Goal: Information Seeking & Learning: Learn about a topic

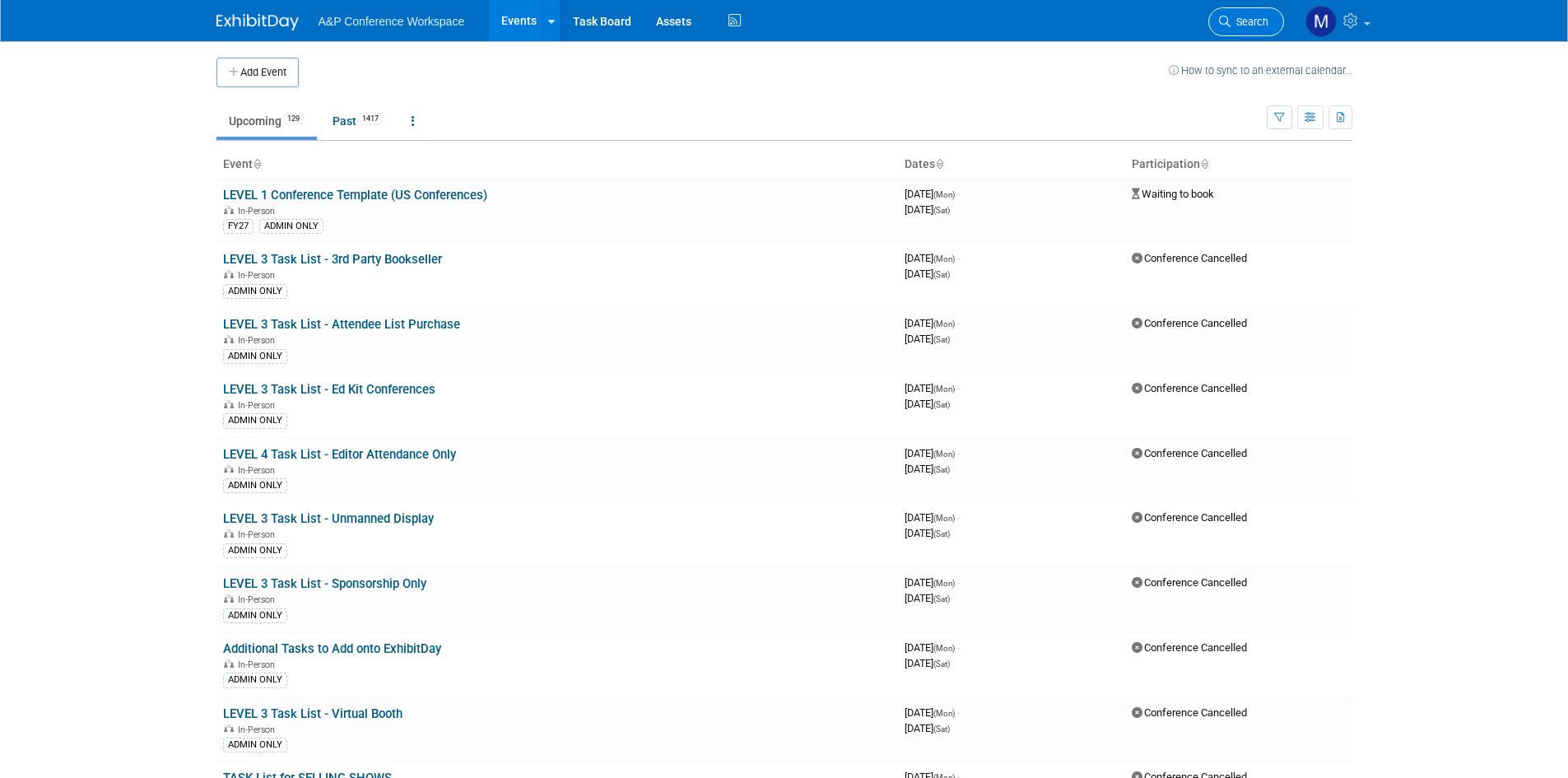
click at [1246, 25] on span "Search" at bounding box center [1249, 21] width 38 height 12
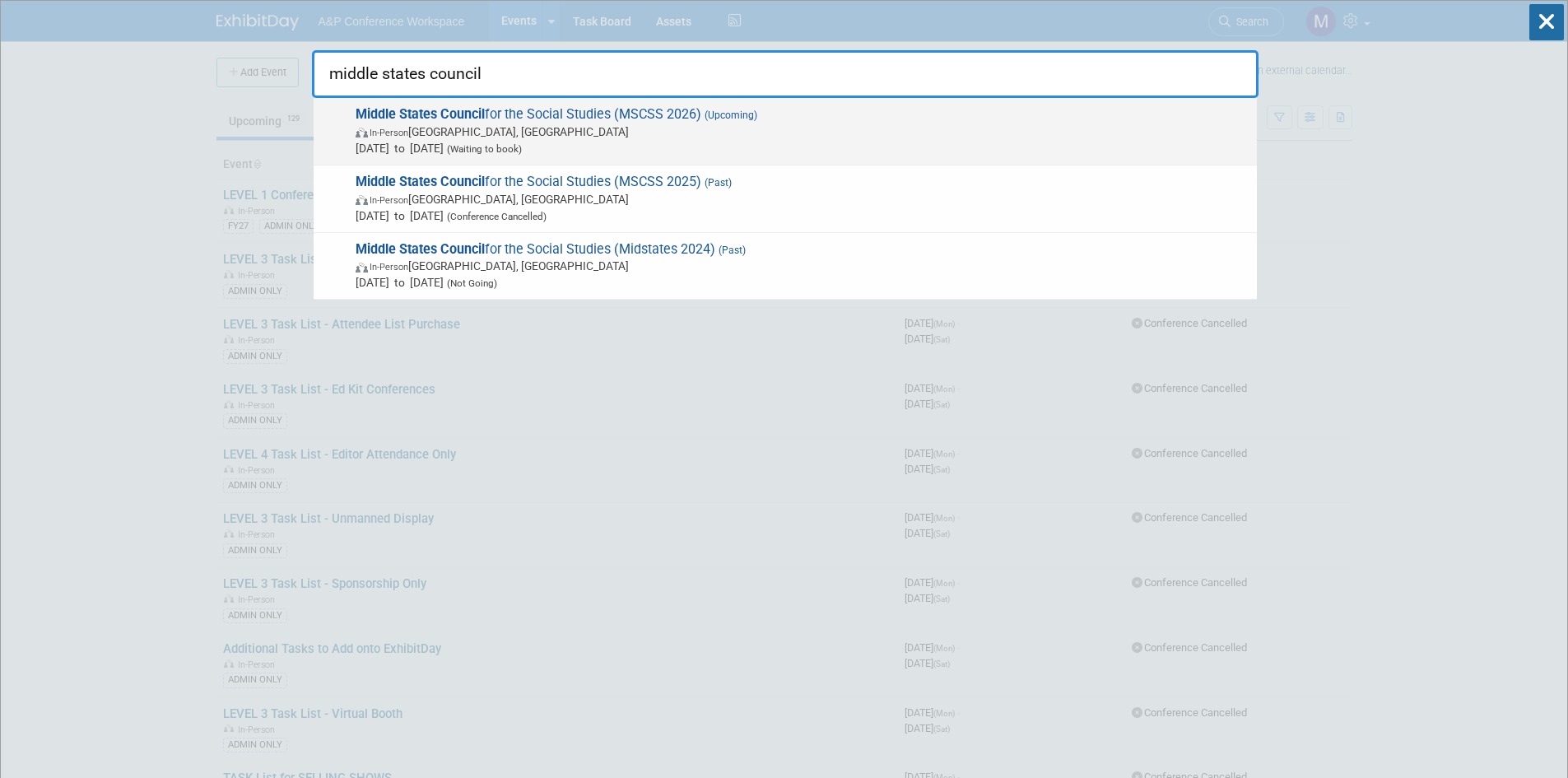
type input "middle states council"
click at [567, 111] on span "Middle States Council for the Social Studies (MSCSS 2026) (Upcoming) In-Person …" at bounding box center [799, 131] width 898 height 50
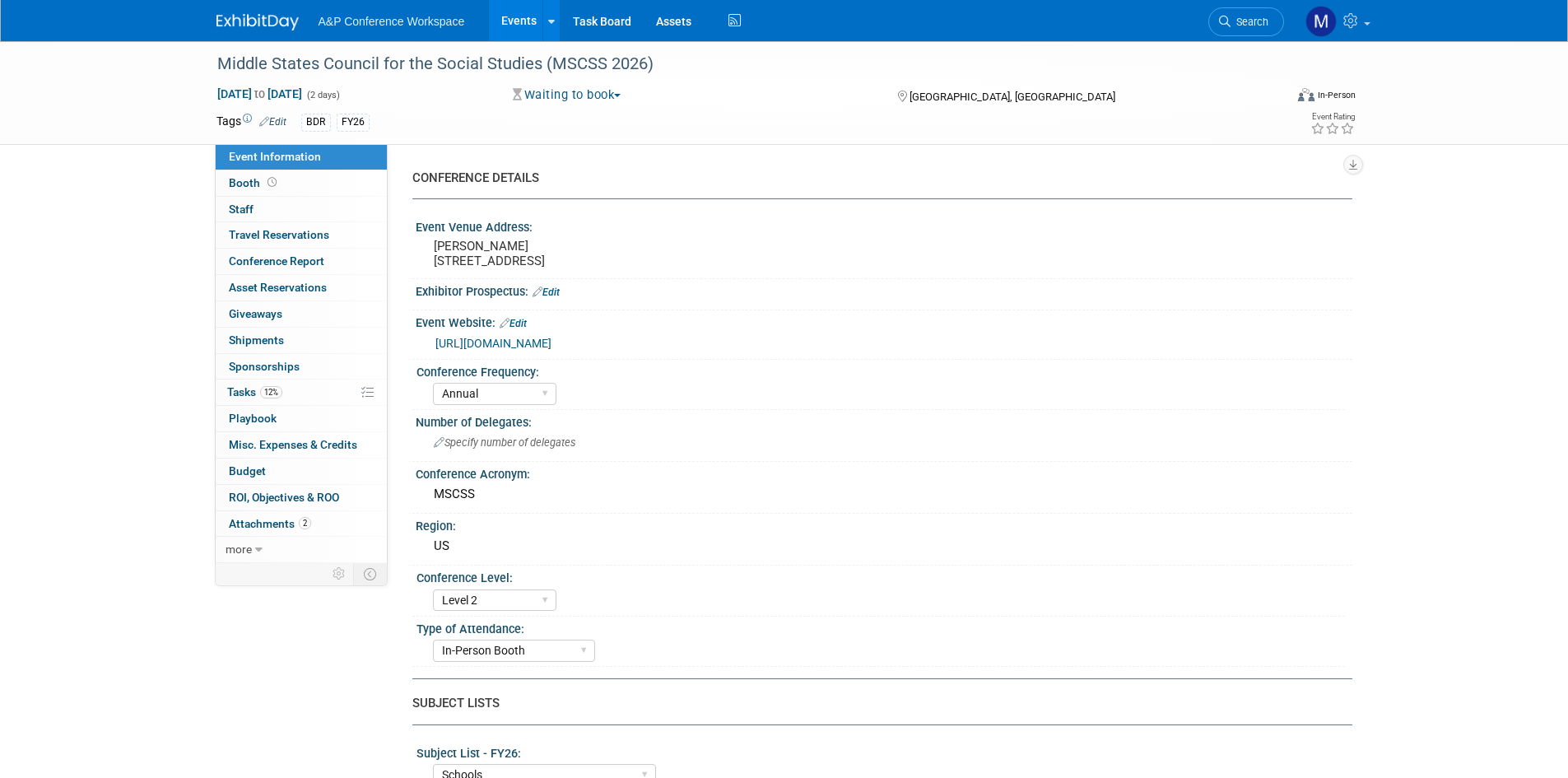
select select "Annual"
select select "Level 2"
select select "In-Person Booth"
select select "Schools"
select select "Bloomsbury Digital Resources"
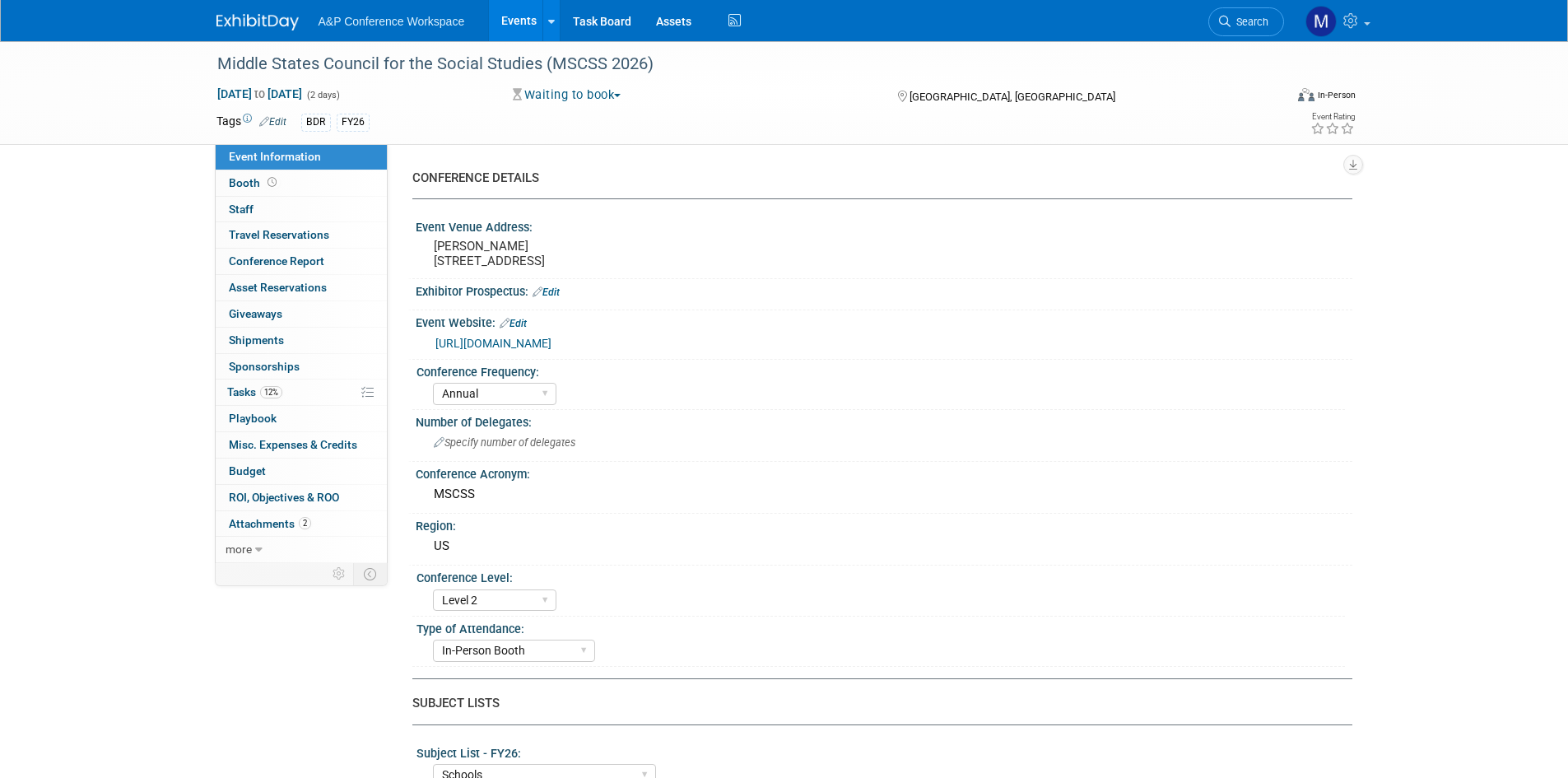
select select "Amanda Oney"
select select "Mark Strong"
select select "Rosalie Love"
select select "BDR Product Awareness and Trial Generation​"
click at [552, 350] on link "https://www.midstatescouncil.org/annual-conference/" at bounding box center [493, 343] width 116 height 13
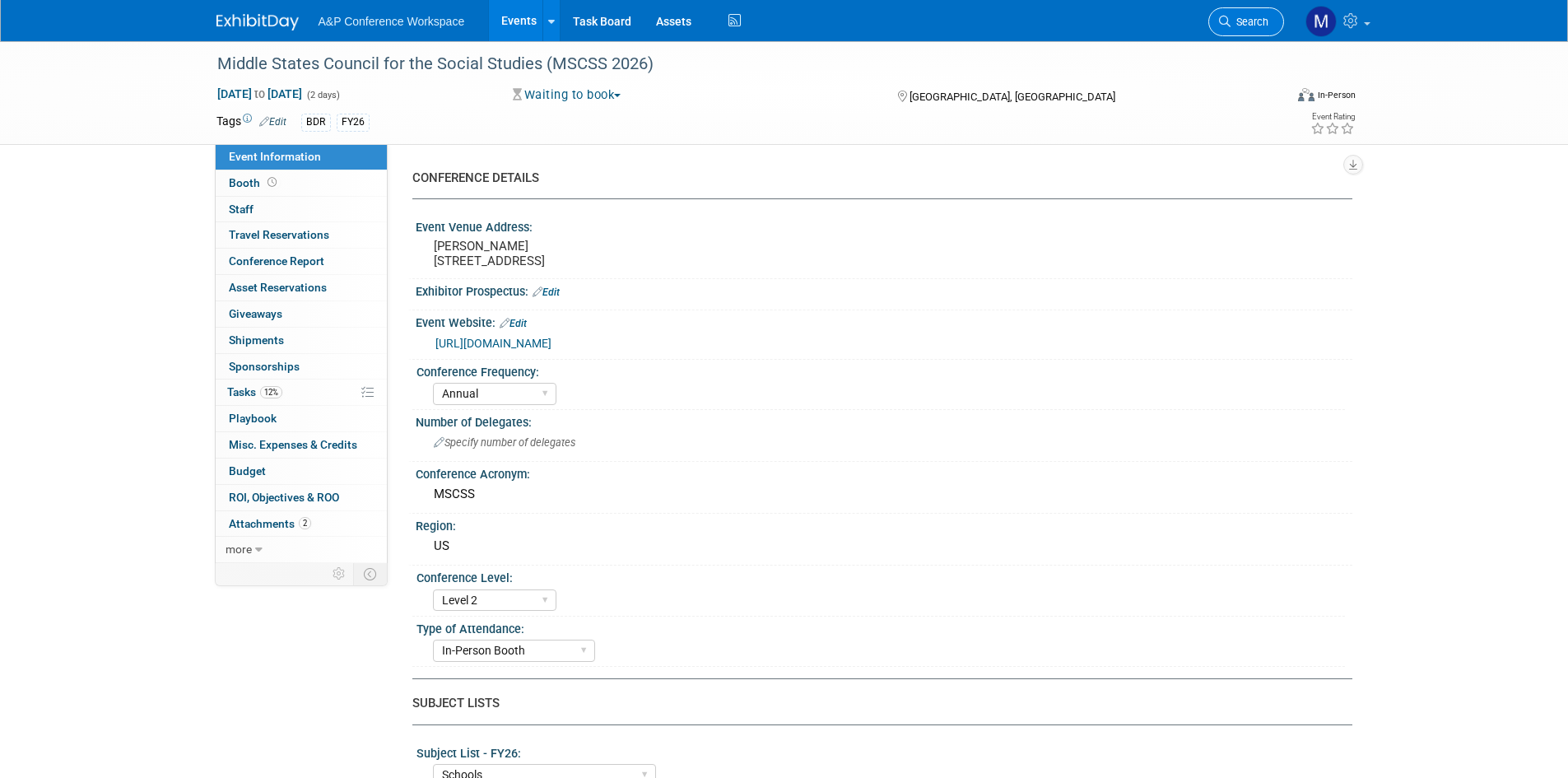
click at [1265, 22] on span "Search" at bounding box center [1249, 21] width 38 height 12
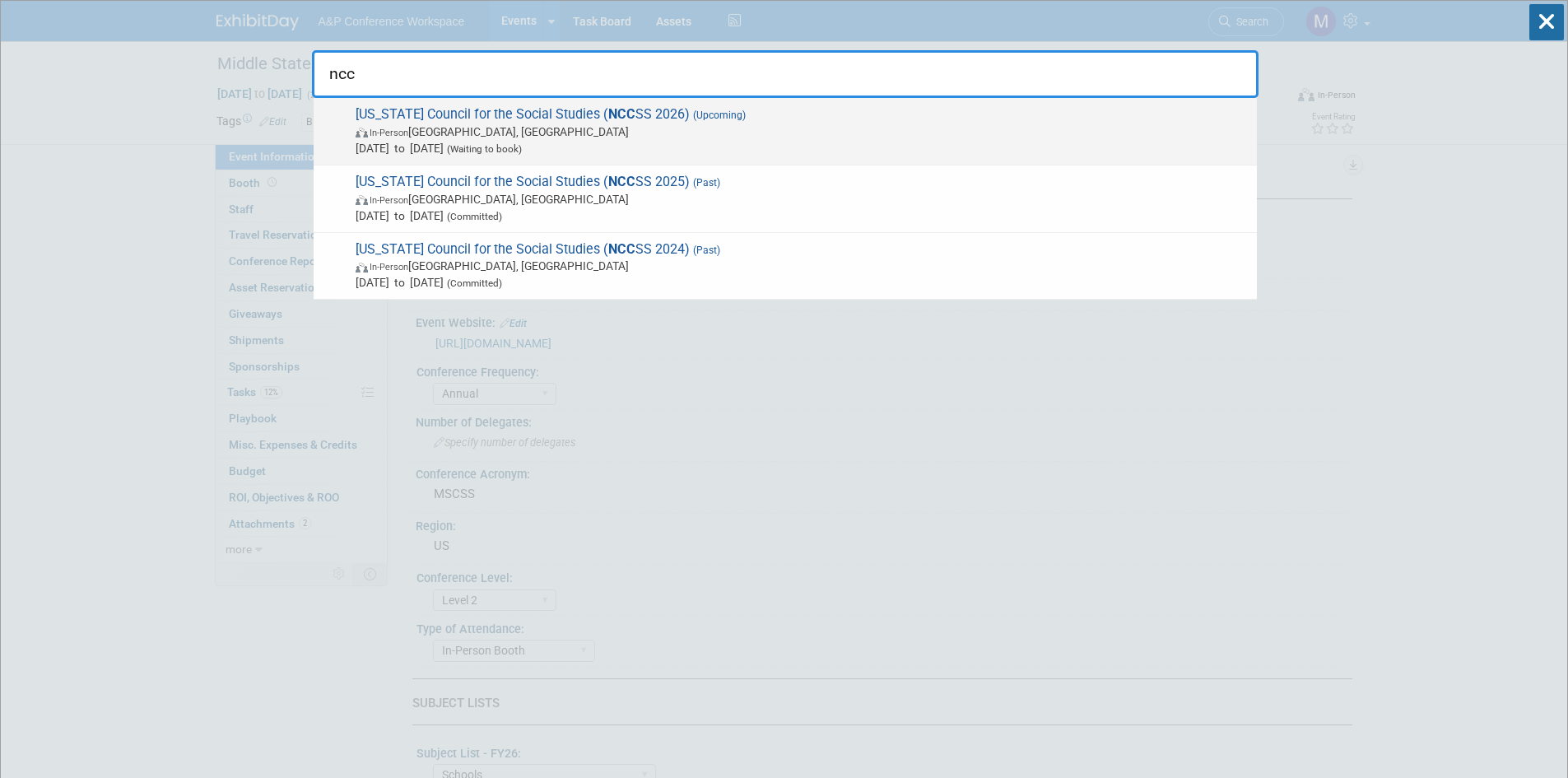
type input "ncc"
click at [451, 107] on span "North Carolina Council for the Social Studies ( NCC SS 2026) (Upcoming) In-Pers…" at bounding box center [799, 131] width 898 height 50
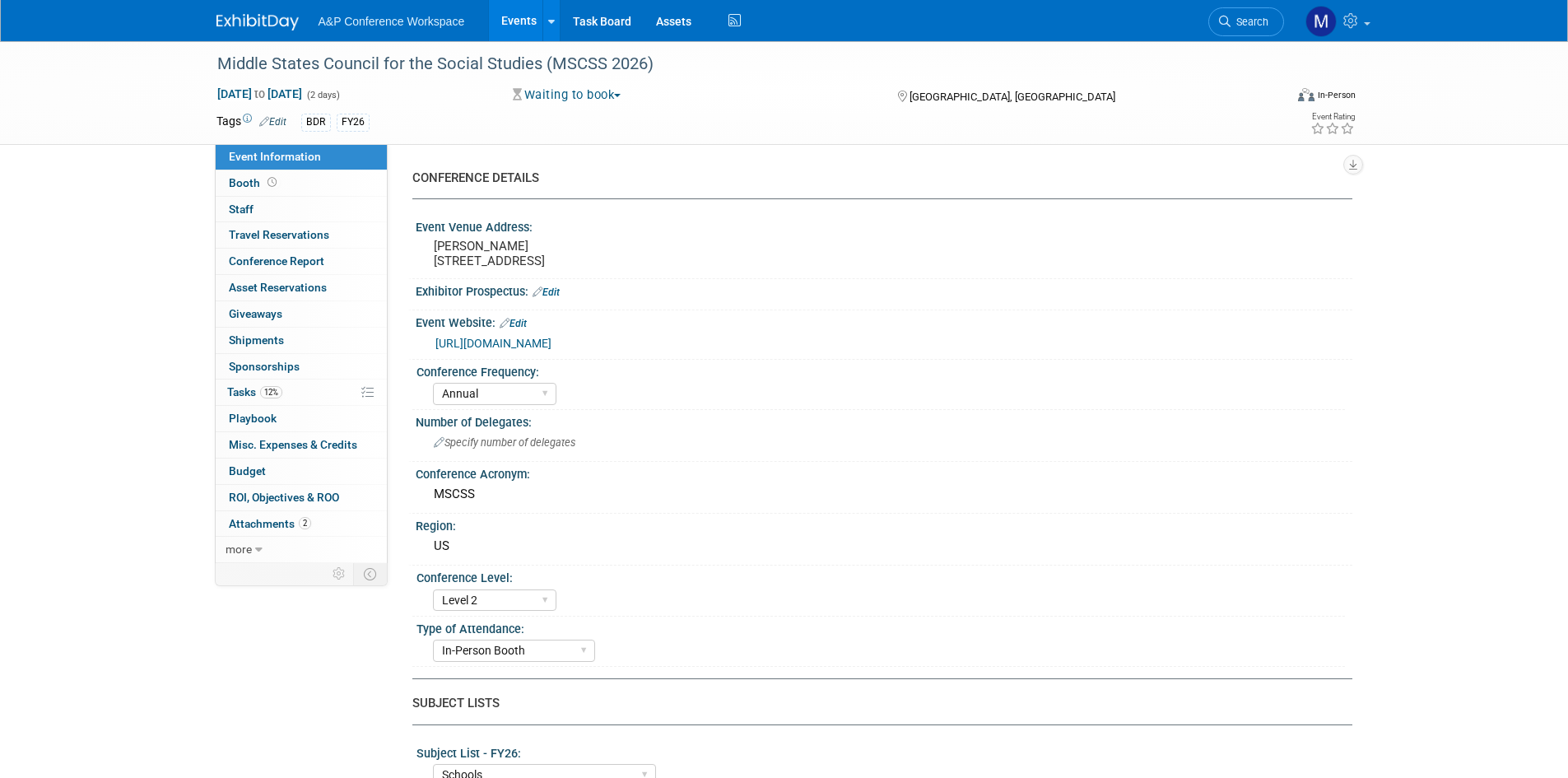
select select "Annual"
select select "Level 2"
select select "In-Person Booth"
select select "Schools"
select select "Bloomsbury Digital Resources"
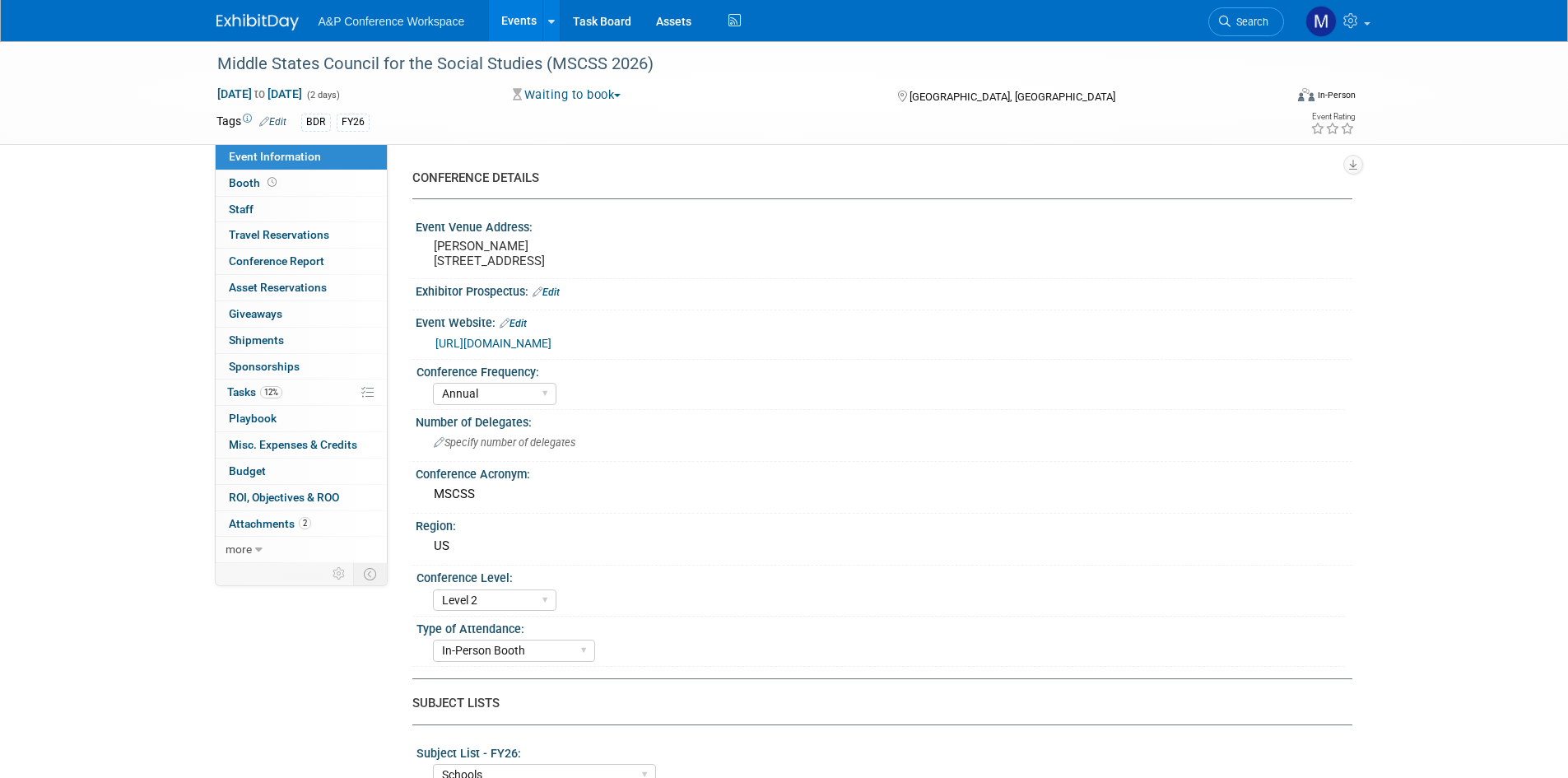
select select "[PERSON_NAME]"
select select "Mark Strong"
select select "Rosalie Love"
select select "BDR Product Awareness and Trial Generation​"
click at [322, 189] on link "Booth" at bounding box center [302, 182] width 171 height 25
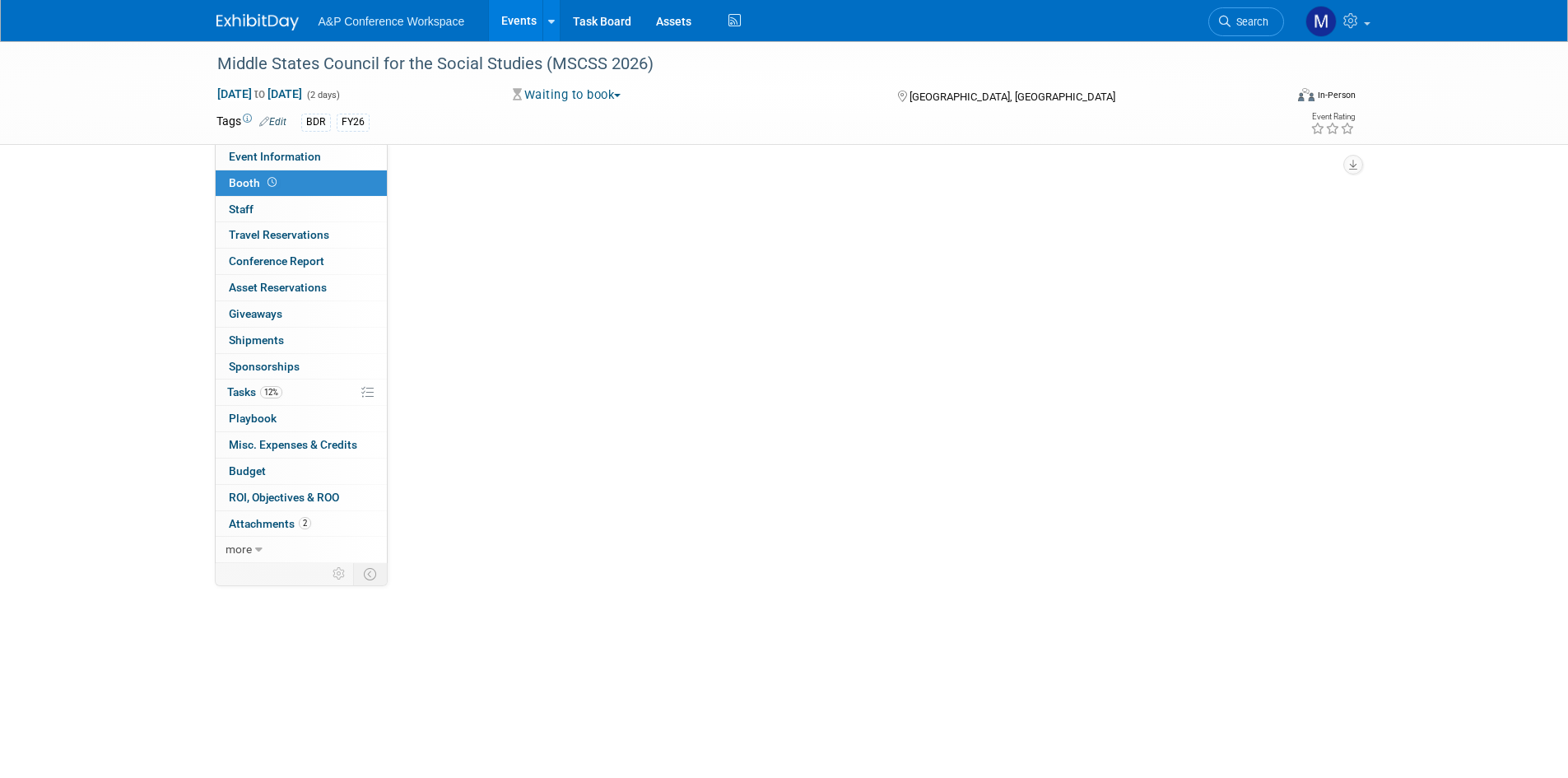
select select "CLDC - Digital/BDR"
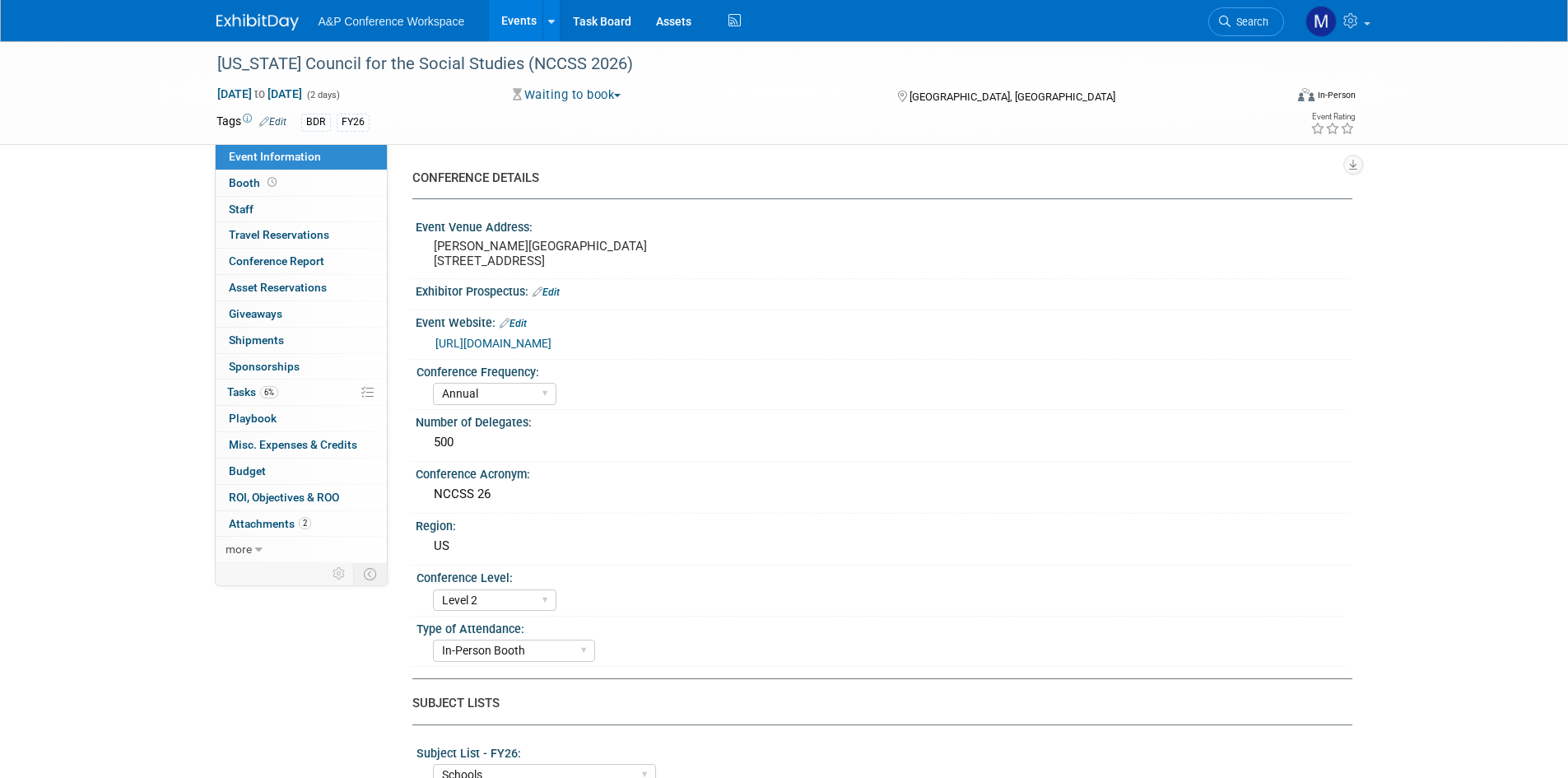
select select "Annual"
select select "Level 2"
select select "In-Person Booth"
select select "Schools"
select select "Bloomsbury Digital Resources"
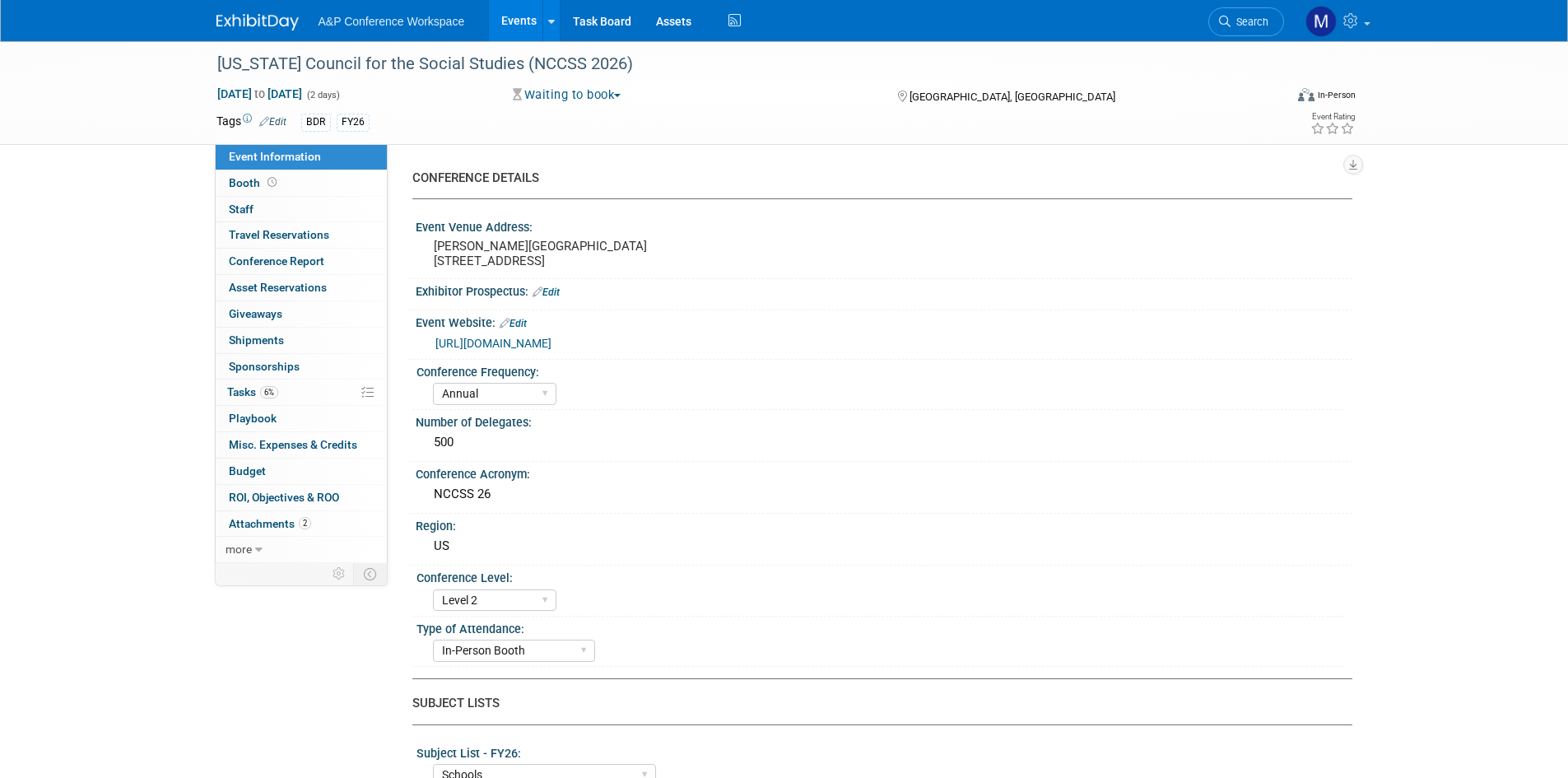
select select "[PERSON_NAME]"
select select "BDR Product Awareness and Trial Generation​"
click at [1259, 18] on span "Search" at bounding box center [1249, 21] width 38 height 12
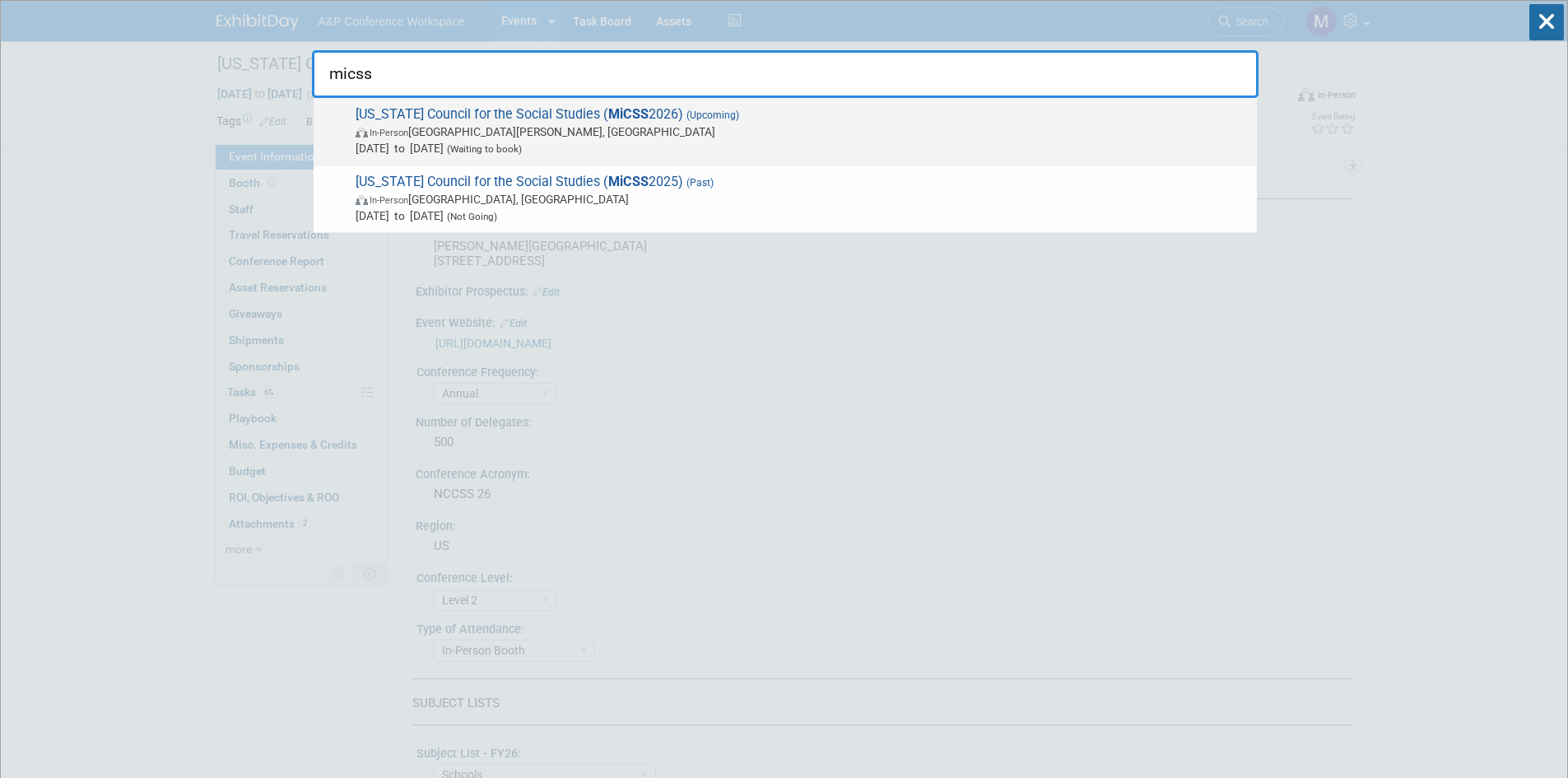
type input "micss"
click at [610, 111] on strong "MiCSS" at bounding box center [628, 114] width 40 height 16
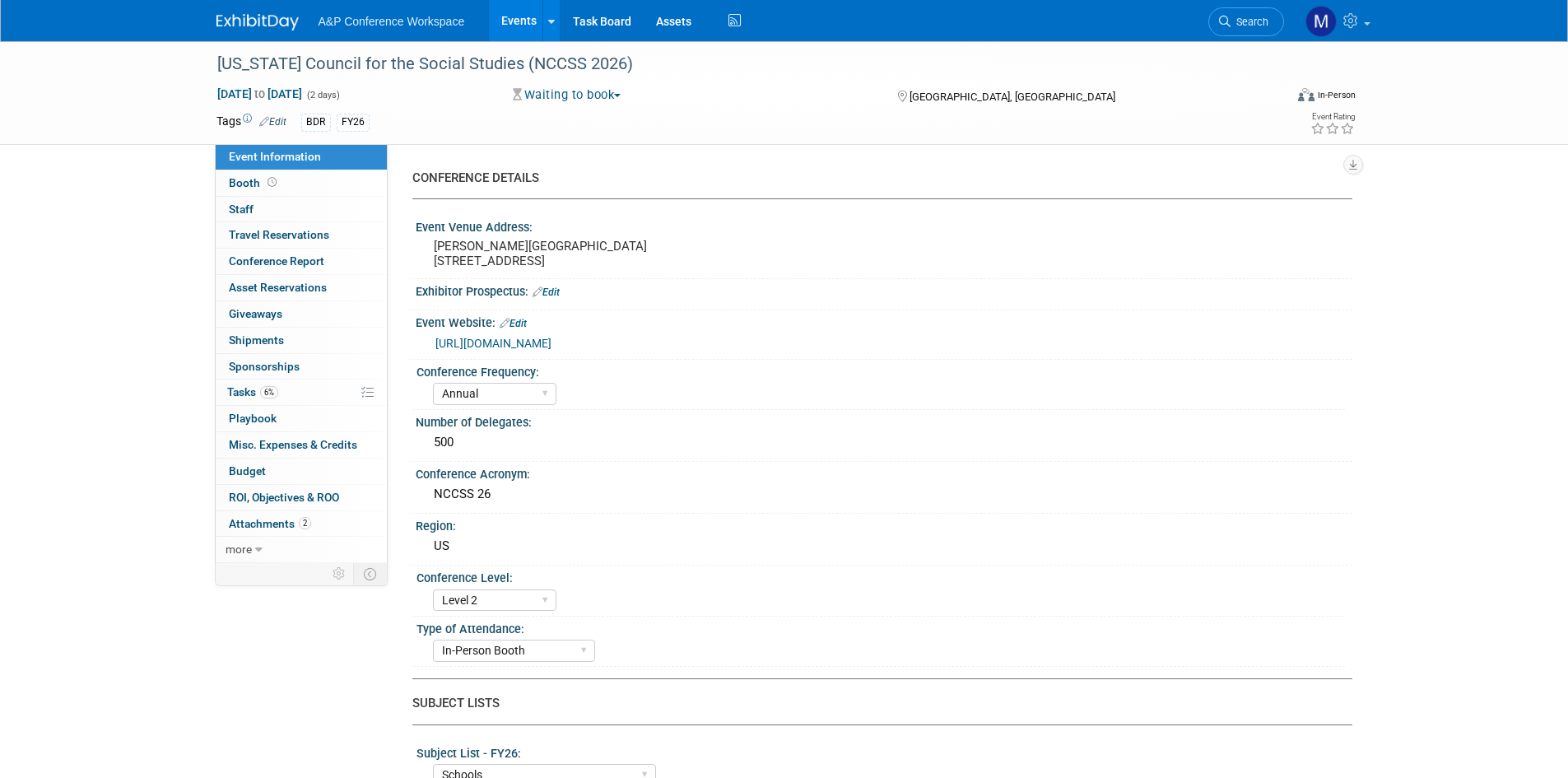
select select "Annual"
select select "Level 2"
select select "In-Person Booth"
select select "Schools"
select select "Bloomsbury Digital Resources"
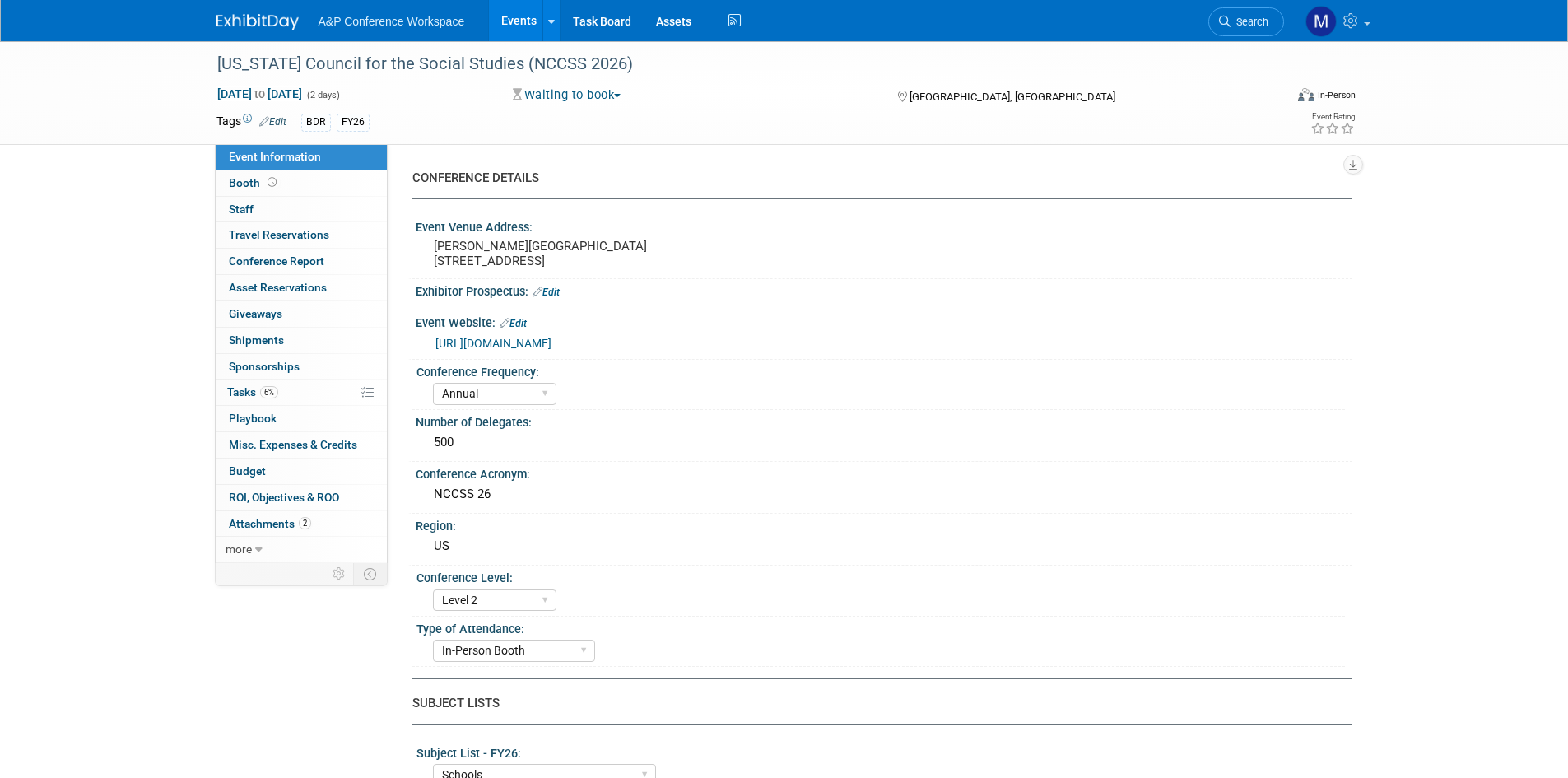
select select "[PERSON_NAME]"
select select "BDR Product Awareness and Trial Generation​"
select select "Annual"
select select "Level 2"
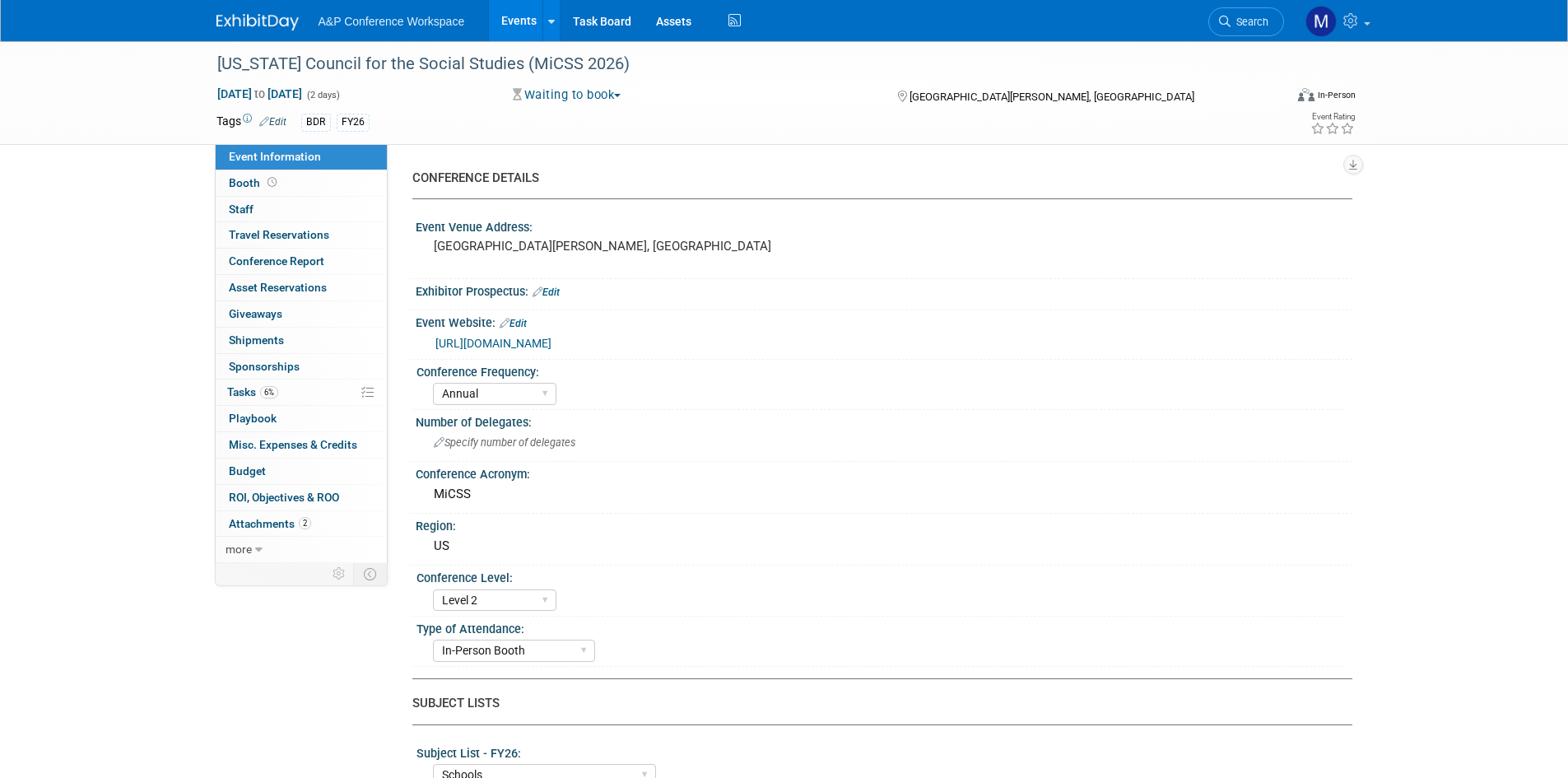
select select "In-Person Booth"
select select "Schools"
select select "Bloomsbury Digital Resources"
select select "[PERSON_NAME]"
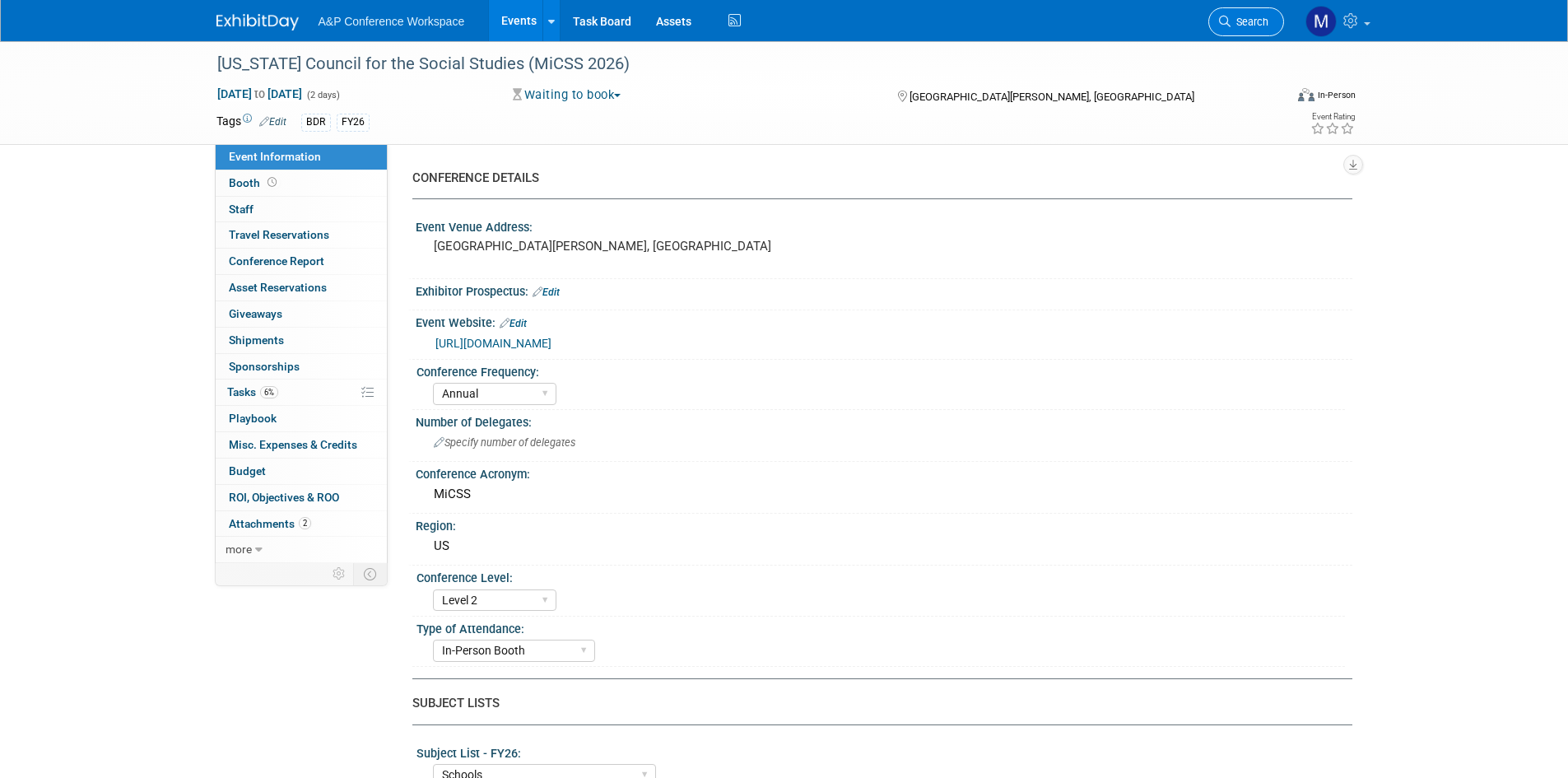
click at [1242, 16] on span "Search" at bounding box center [1249, 21] width 38 height 12
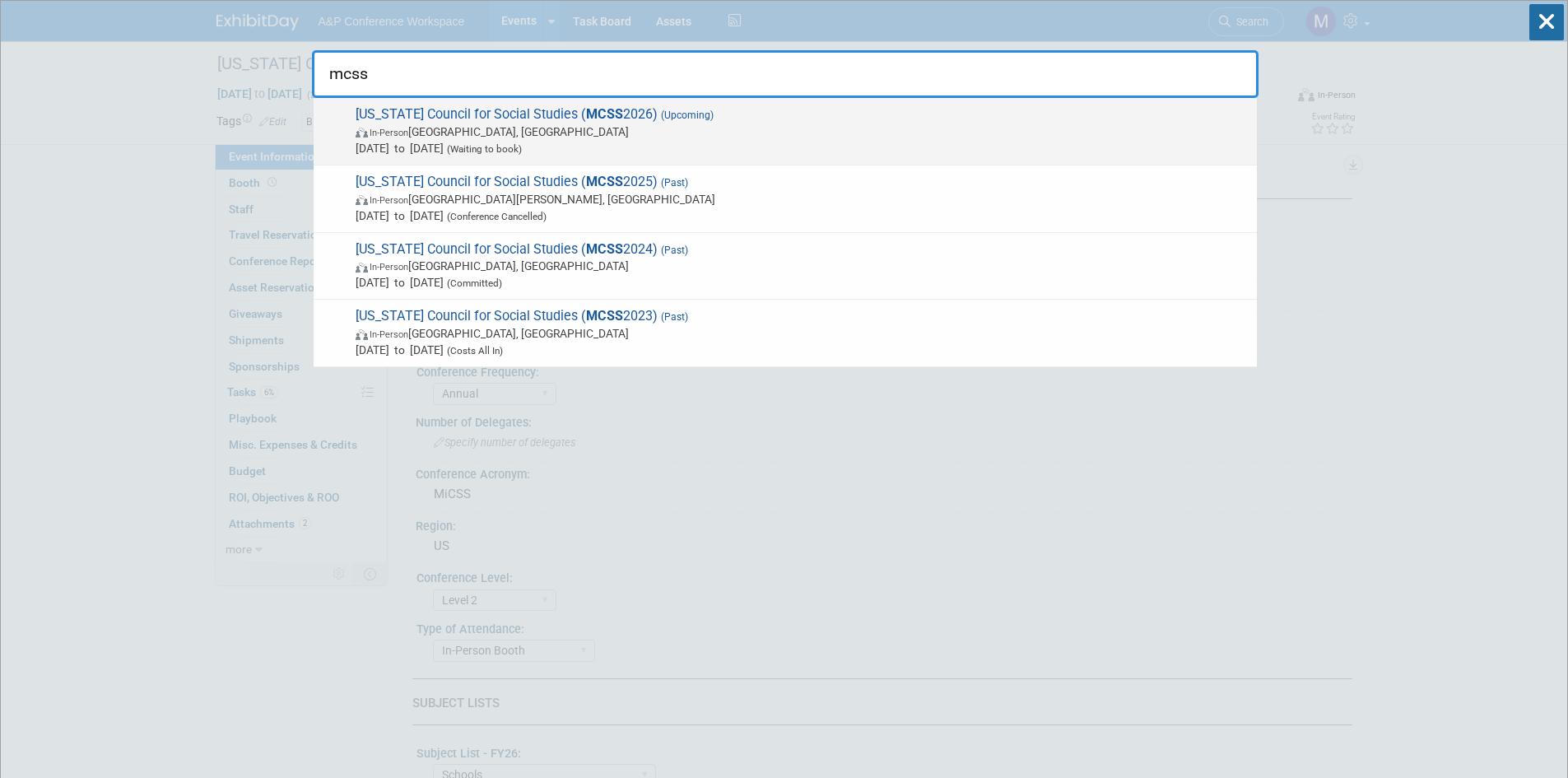
type input "mcss"
click at [495, 110] on span "Missouri Council for Social Studies ( MCSS 2026) (Upcoming) In-Person Independe…" at bounding box center [799, 131] width 898 height 50
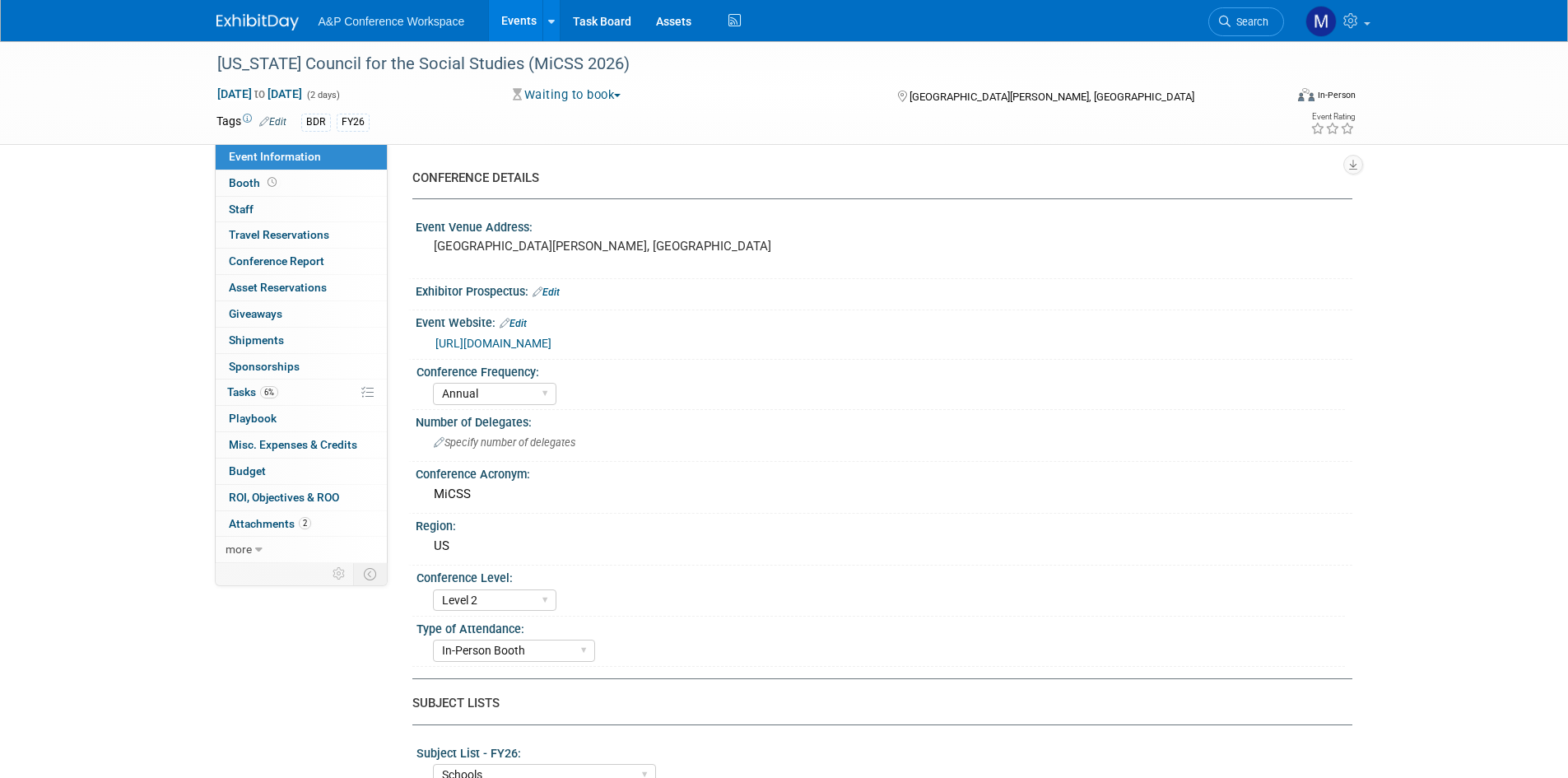
select select "Annual"
select select "Level 2"
select select "In-Person Booth"
select select "Schools"
select select "Bloomsbury Digital Resources"
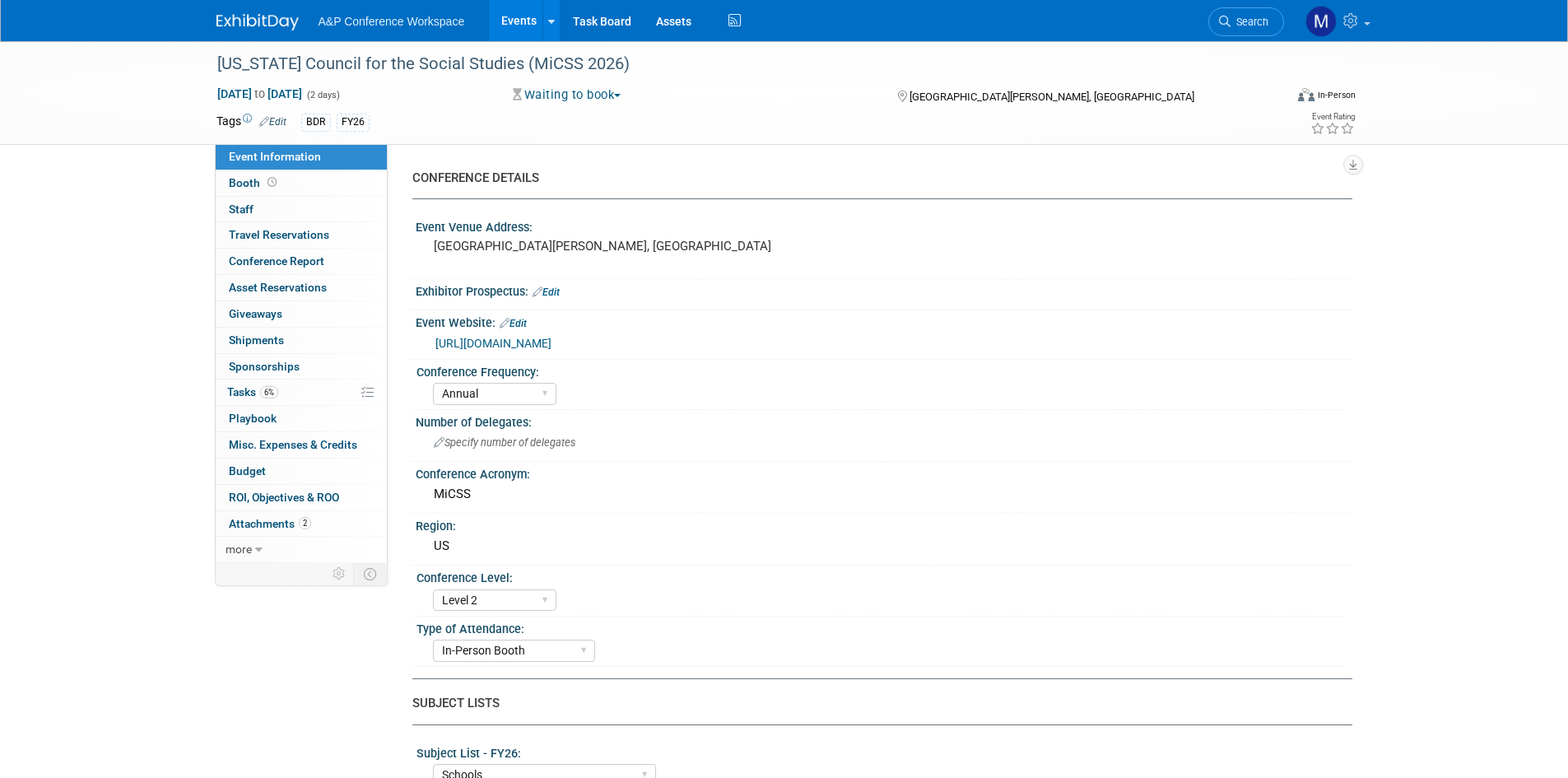
select select "[PERSON_NAME]"
click at [552, 337] on link "[URL][DOMAIN_NAME]" at bounding box center [493, 343] width 116 height 13
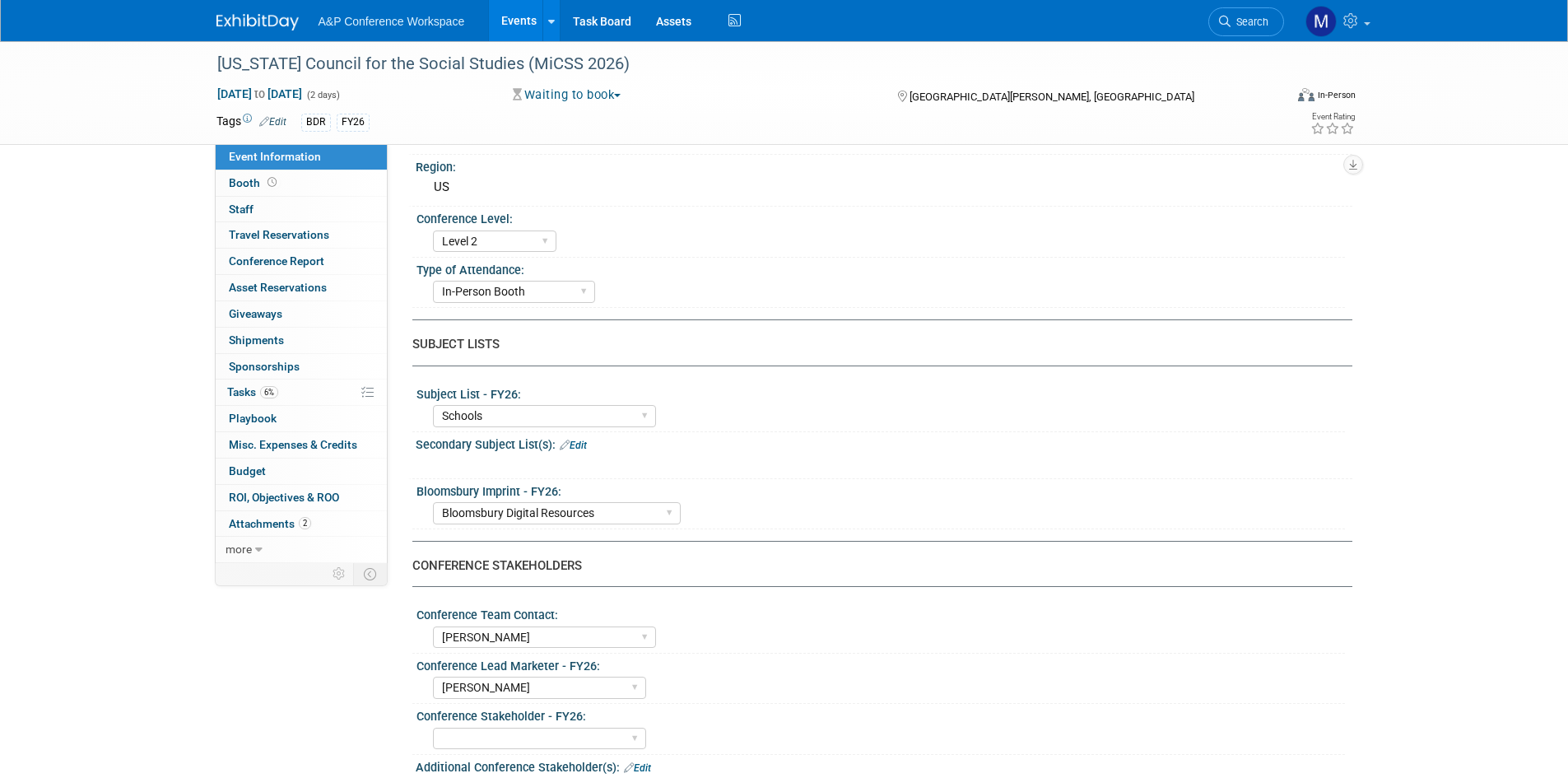
scroll to position [329, 0]
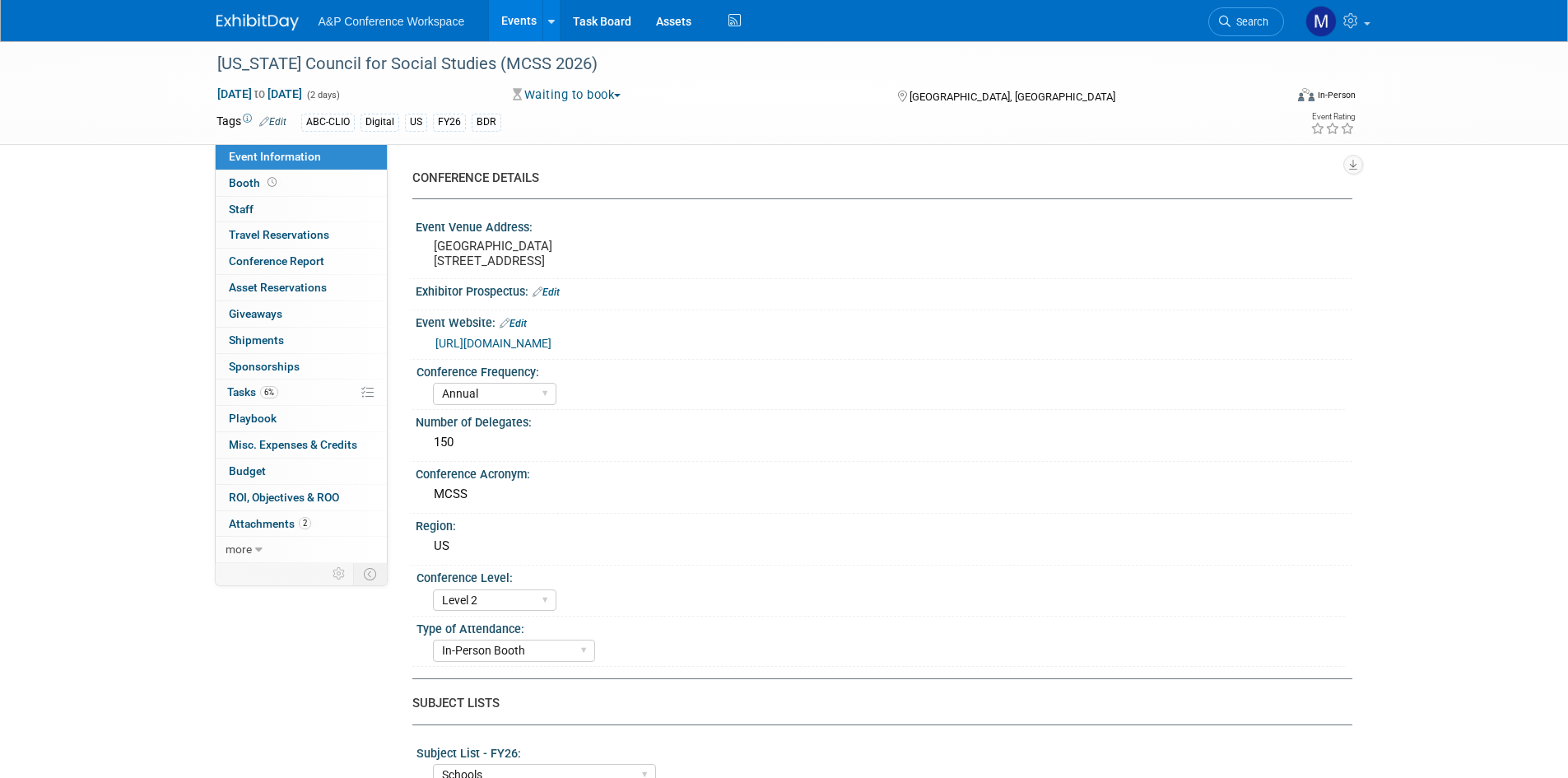
select select "Annual"
select select "Level 2"
select select "In-Person Booth"
select select "Schools"
select select "Bloomsbury Digital Resources"
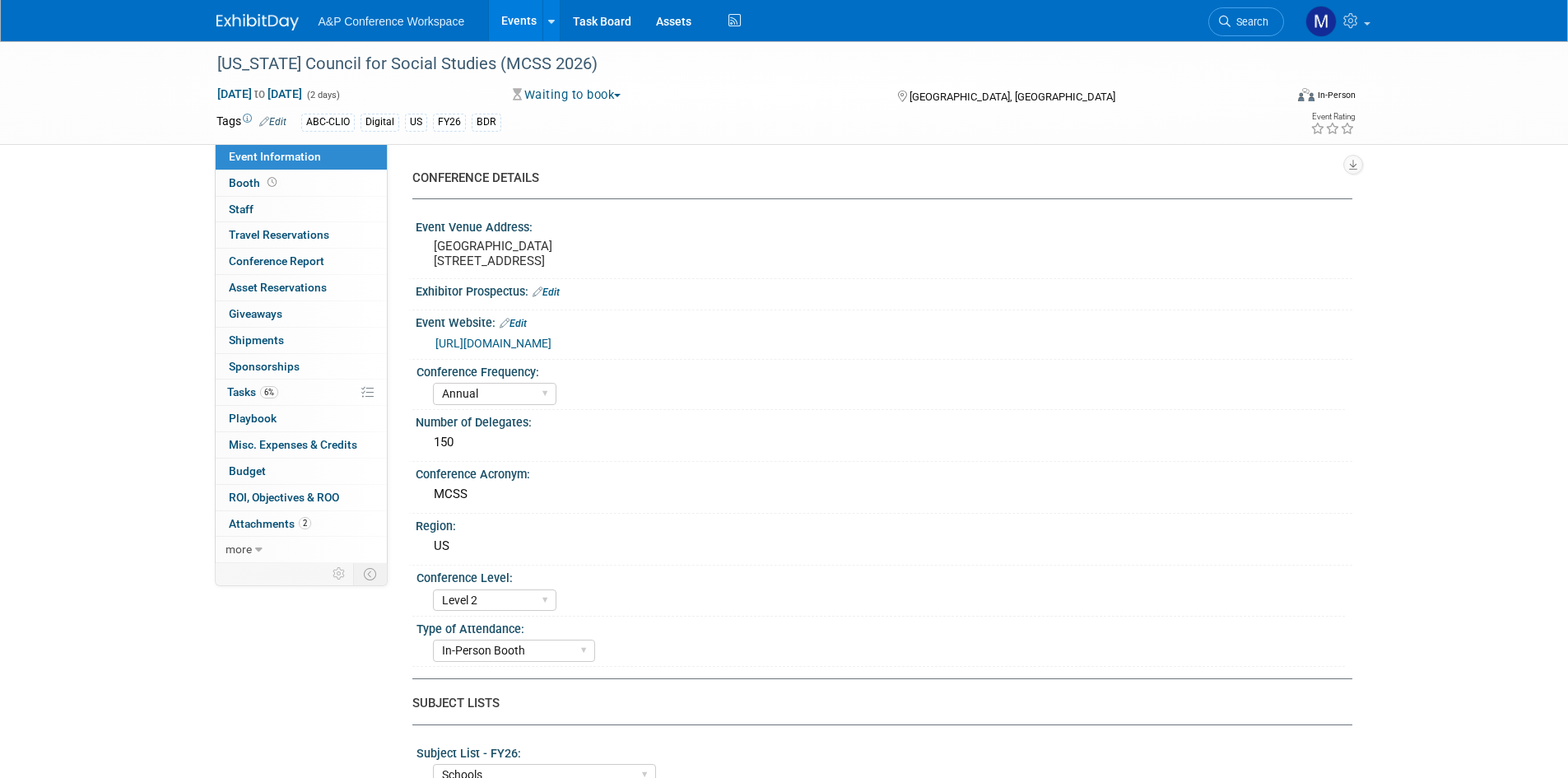
select select "[PERSON_NAME]"
